Goal: Task Accomplishment & Management: Use online tool/utility

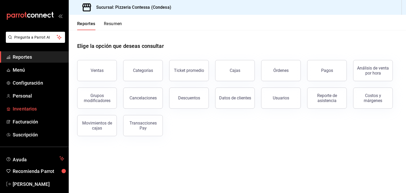
click at [32, 111] on span "Inventarios" at bounding box center [39, 108] width 52 height 7
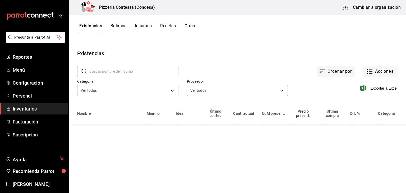
click at [365, 10] on button "Cambiar a organización" at bounding box center [371, 7] width 59 height 15
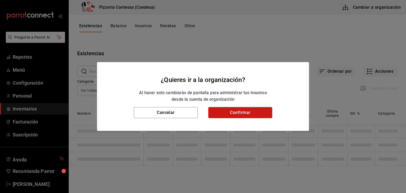
click at [224, 117] on button "Confirmar" at bounding box center [240, 112] width 64 height 11
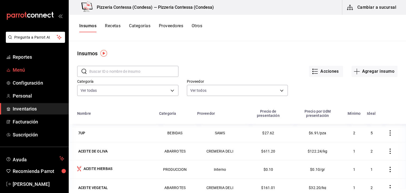
click at [18, 69] on span "Menú" at bounding box center [39, 69] width 52 height 7
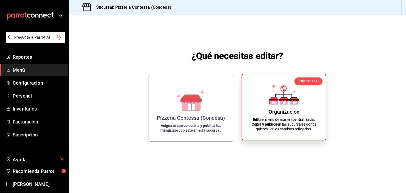
click at [295, 88] on icon at bounding box center [284, 94] width 30 height 21
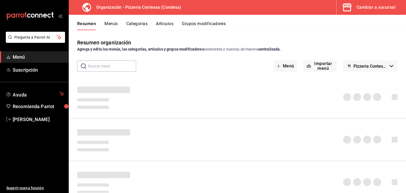
click at [168, 25] on button "Artículos" at bounding box center [164, 25] width 17 height 9
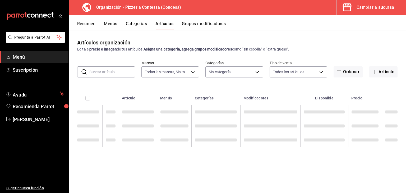
type input "ffd2d5b6-989f-41ef-afc5-5290e67978d8"
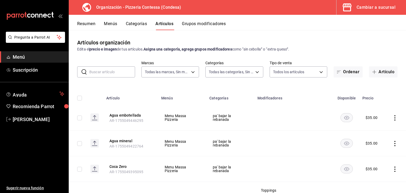
type input "b9cf2153-fb70-43ce-af91-f9ab87f2246d,6abfdec0-6ccc-4227-b426-75f71d0ed556,9a5f5…"
click at [198, 25] on button "Grupos modificadores" at bounding box center [204, 25] width 44 height 9
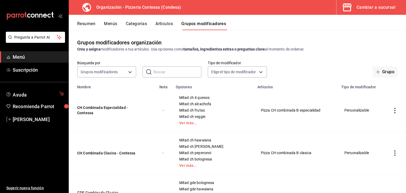
click at [179, 24] on div "Resumen Menús Categorías Artículos Grupos modificadores" at bounding box center [241, 25] width 329 height 9
click at [163, 24] on button "Artículos" at bounding box center [163, 25] width 17 height 9
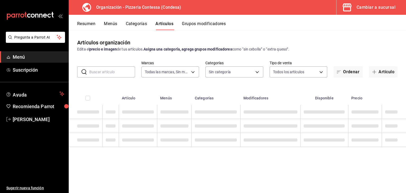
type input "ffd2d5b6-989f-41ef-afc5-5290e67978d8"
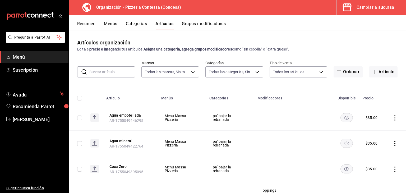
type input "b9cf2153-fb70-43ce-af91-f9ab87f2246d,6abfdec0-6ccc-4227-b426-75f71d0ed556,9a5f5…"
click at [107, 70] on input "text" at bounding box center [112, 72] width 46 height 11
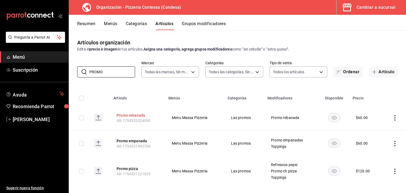
type input "PROMO"
click at [136, 116] on button "Promo rebanada" at bounding box center [138, 115] width 42 height 5
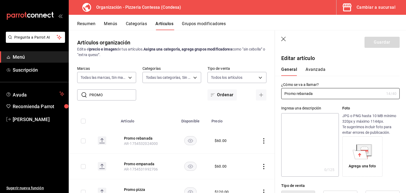
click at [282, 37] on icon "button" at bounding box center [283, 39] width 5 height 5
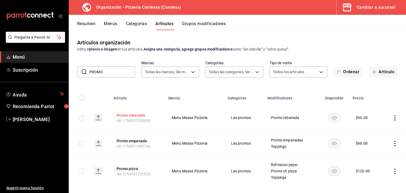
click at [132, 117] on button "Promo rebanada" at bounding box center [138, 115] width 42 height 5
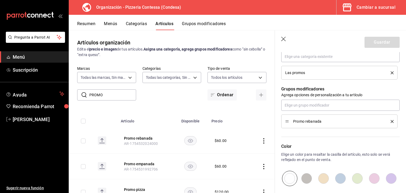
scroll to position [211, 0]
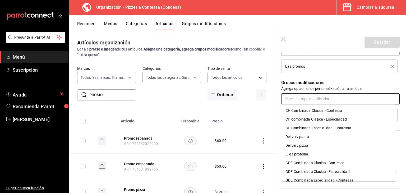
click at [318, 100] on input "text" at bounding box center [340, 98] width 118 height 11
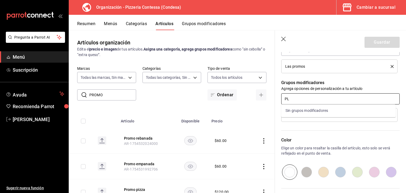
type input "P"
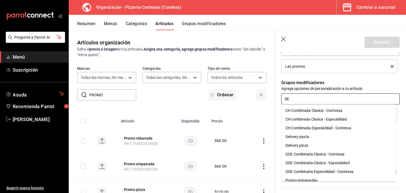
type input "DEL"
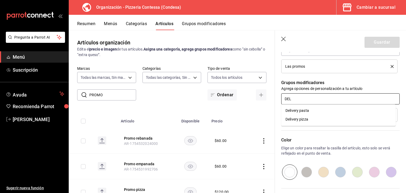
click at [303, 119] on div "Delivery pizza" at bounding box center [297, 120] width 23 height 6
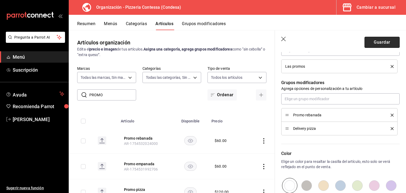
click at [377, 40] on button "Guardar" at bounding box center [382, 42] width 35 height 11
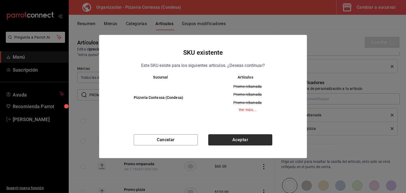
click at [236, 141] on button "Aceptar" at bounding box center [240, 139] width 64 height 11
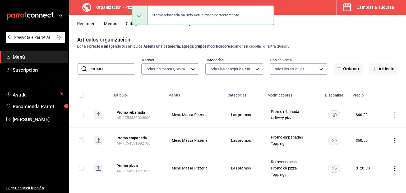
scroll to position [6, 0]
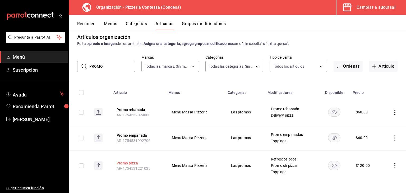
click at [131, 163] on button "Promo pizza" at bounding box center [138, 162] width 42 height 5
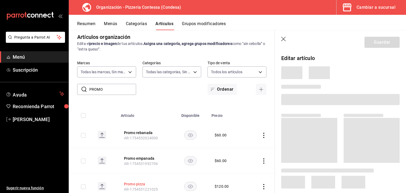
scroll to position [2, 0]
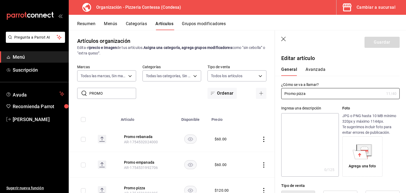
type input "$120.00"
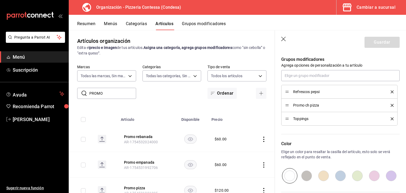
scroll to position [212, 0]
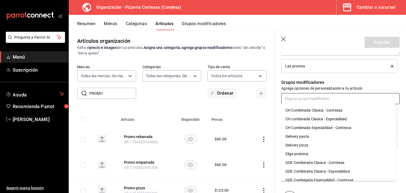
click at [307, 99] on input "text" at bounding box center [340, 98] width 118 height 11
type input "DE"
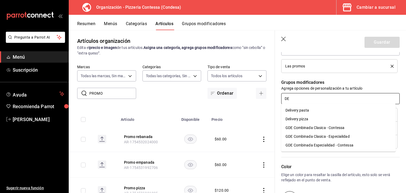
click at [306, 119] on div "Delivery pizza" at bounding box center [297, 119] width 23 height 6
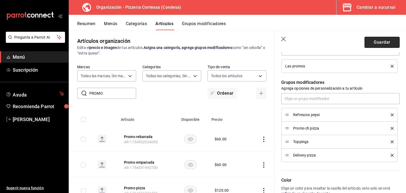
click at [371, 41] on button "Guardar" at bounding box center [382, 42] width 35 height 11
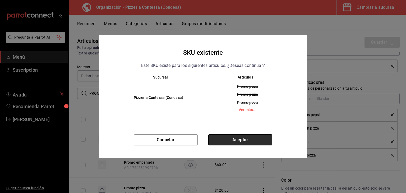
click at [233, 142] on button "Aceptar" at bounding box center [240, 139] width 64 height 11
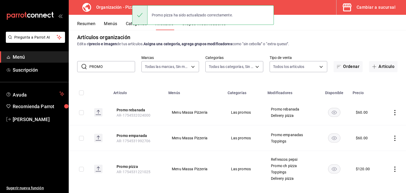
scroll to position [12, 0]
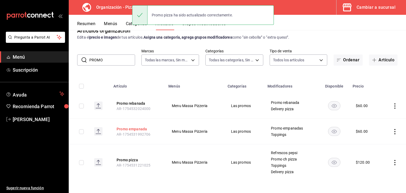
click at [134, 126] on button "Promo empanada" at bounding box center [138, 128] width 42 height 5
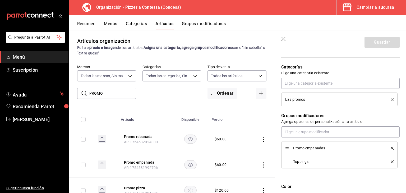
scroll to position [185, 0]
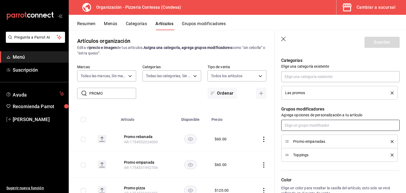
click at [315, 125] on input "text" at bounding box center [340, 125] width 118 height 11
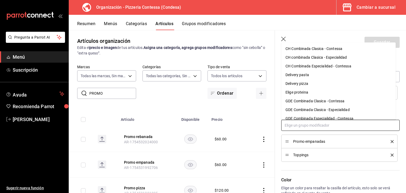
click at [313, 84] on li "Delivery pizza" at bounding box center [338, 83] width 114 height 9
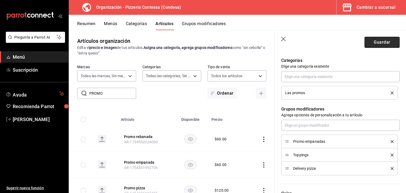
click at [376, 40] on button "Guardar" at bounding box center [382, 42] width 35 height 11
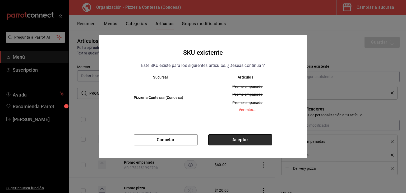
click at [248, 137] on button "Aceptar" at bounding box center [240, 139] width 64 height 11
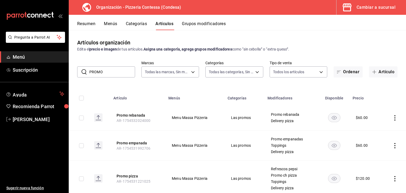
click at [43, 56] on span "Menú" at bounding box center [39, 56] width 52 height 7
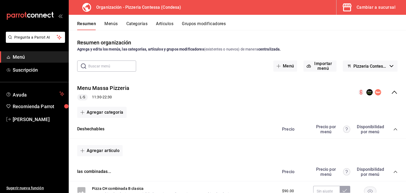
click at [375, 10] on div "Cambiar a sucursal" at bounding box center [376, 7] width 39 height 7
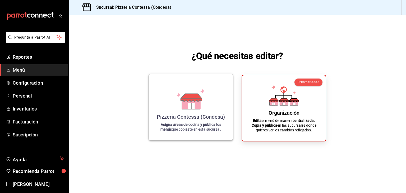
click at [199, 104] on icon at bounding box center [191, 103] width 18 height 11
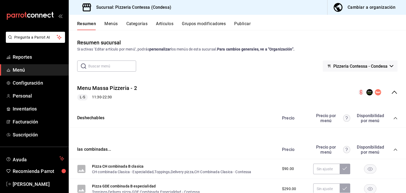
click at [111, 24] on button "Menús" at bounding box center [110, 25] width 13 height 9
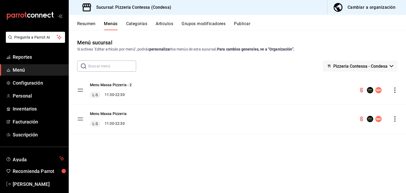
click at [359, 5] on div "Cambiar a organización" at bounding box center [372, 7] width 48 height 7
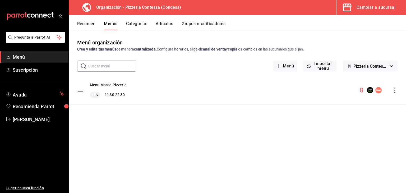
click at [393, 90] on icon "actions" at bounding box center [394, 90] width 5 height 5
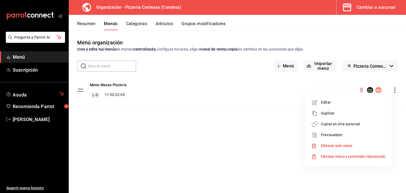
click at [348, 120] on li "Copiar en otra sucursal" at bounding box center [348, 124] width 82 height 11
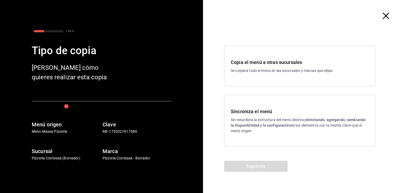
click at [269, 111] on h3 "Sincroniza el menú" at bounding box center [300, 111] width 138 height 7
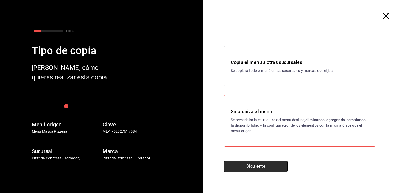
click at [260, 169] on button "Siguiente" at bounding box center [255, 166] width 63 height 11
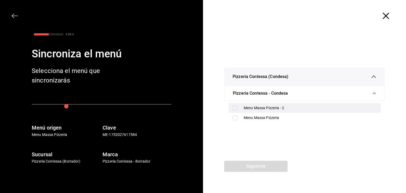
click at [287, 107] on div "Menu Massa Pizzeria - 2" at bounding box center [310, 108] width 133 height 6
checkbox input "true"
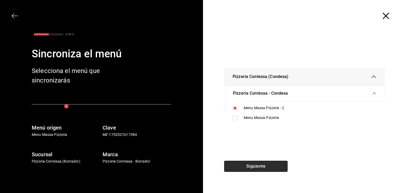
click at [263, 162] on button "Siguiente" at bounding box center [255, 166] width 63 height 11
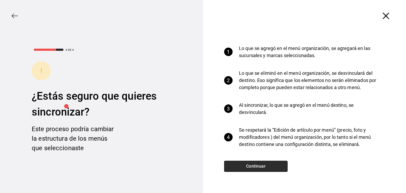
click at [256, 164] on button "Continuar" at bounding box center [255, 166] width 63 height 11
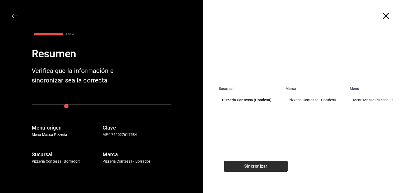
click at [259, 164] on button "Sincronizar" at bounding box center [255, 166] width 63 height 11
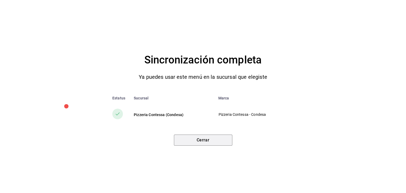
click at [215, 140] on button "Cerrar" at bounding box center [203, 140] width 58 height 11
